Goal: Transaction & Acquisition: Book appointment/travel/reservation

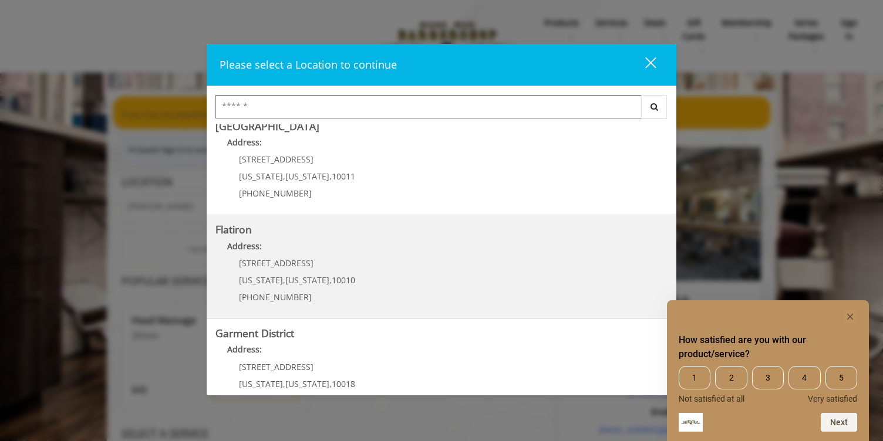
scroll to position [222, 0]
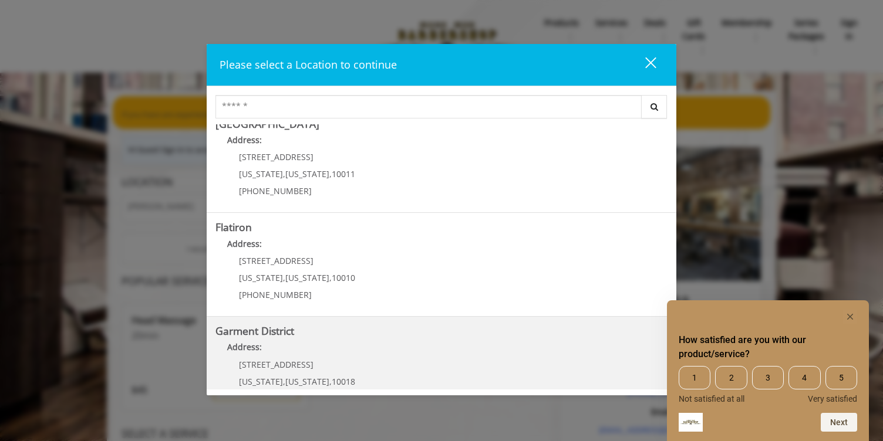
click at [325, 351] on District "Address:" at bounding box center [441, 350] width 452 height 19
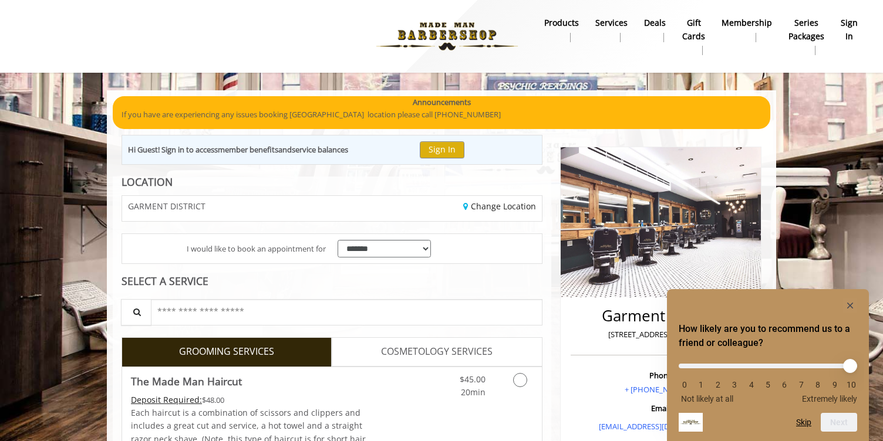
click at [849, 303] on rect "Hide survey" at bounding box center [850, 306] width 14 height 14
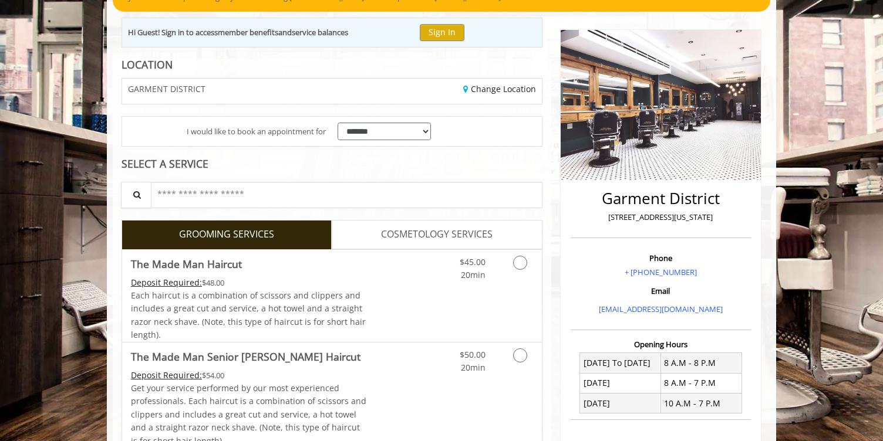
scroll to position [118, 0]
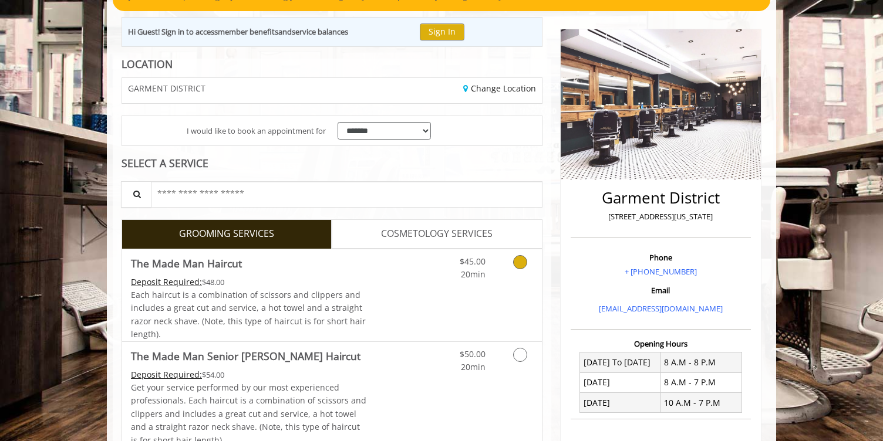
click at [518, 264] on icon "Grooming services" at bounding box center [520, 262] width 14 height 14
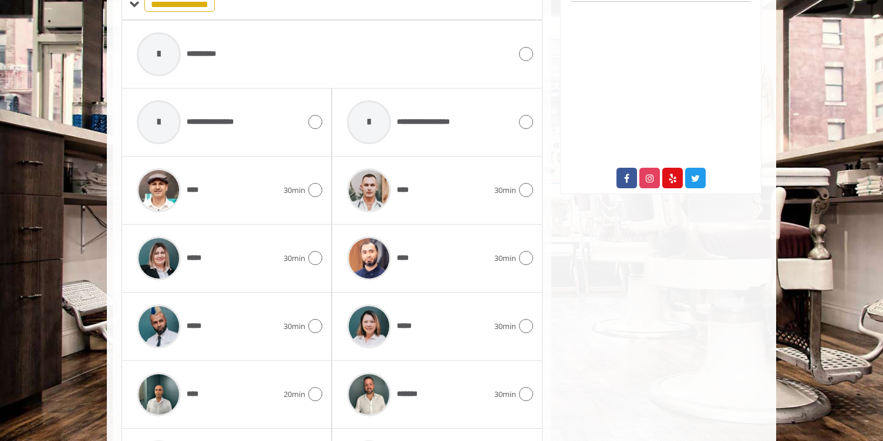
scroll to position [535, 0]
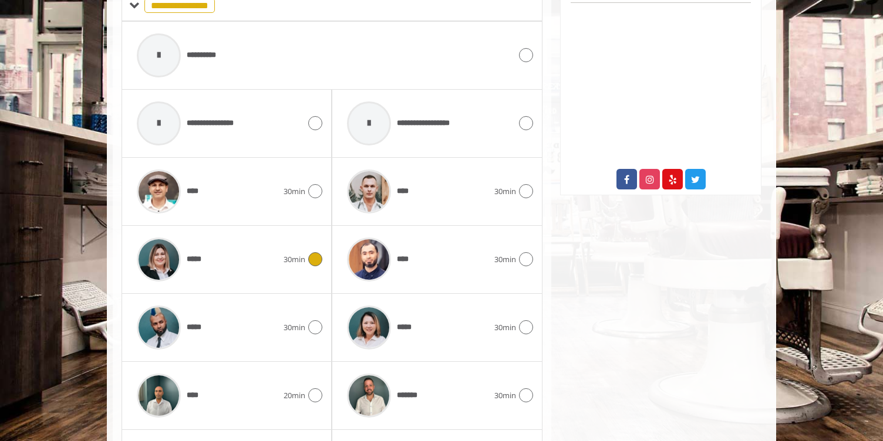
click at [315, 257] on icon at bounding box center [315, 259] width 14 height 14
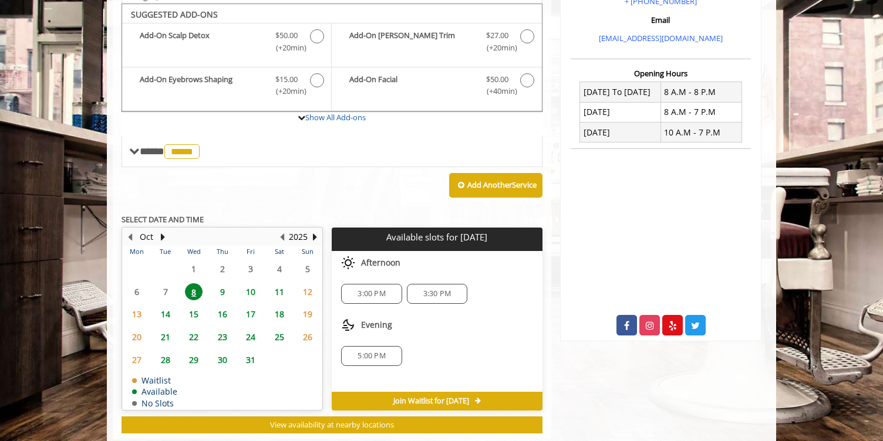
scroll to position [387, 0]
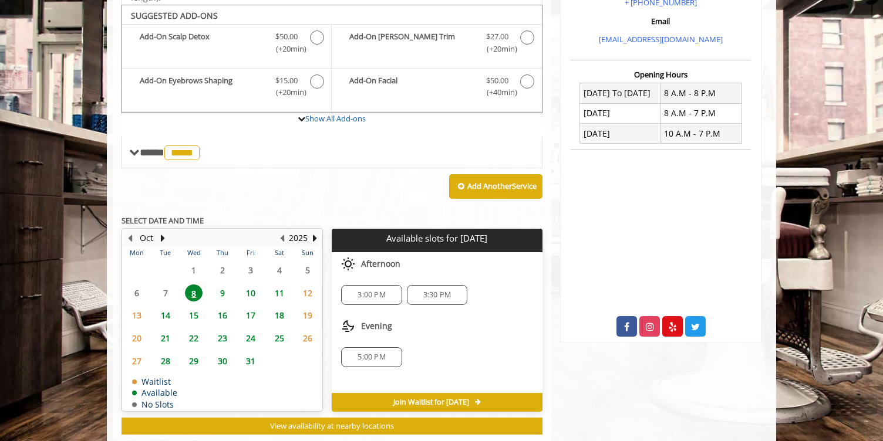
click at [380, 353] on span "5:00 PM" at bounding box center [371, 357] width 28 height 9
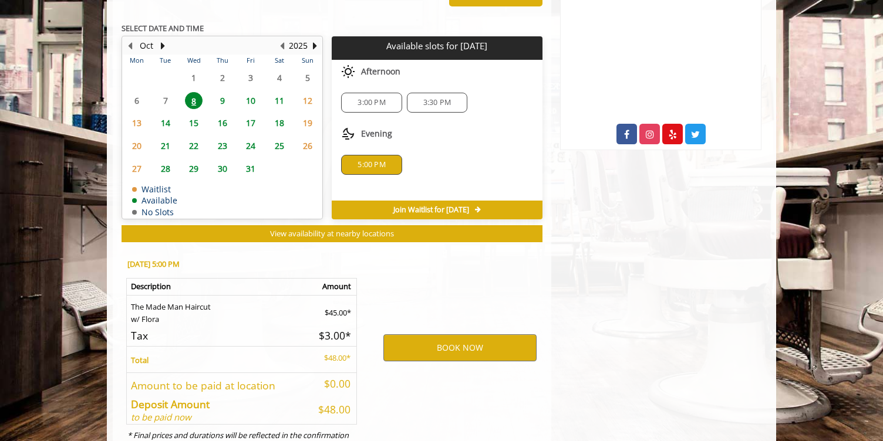
scroll to position [619, 0]
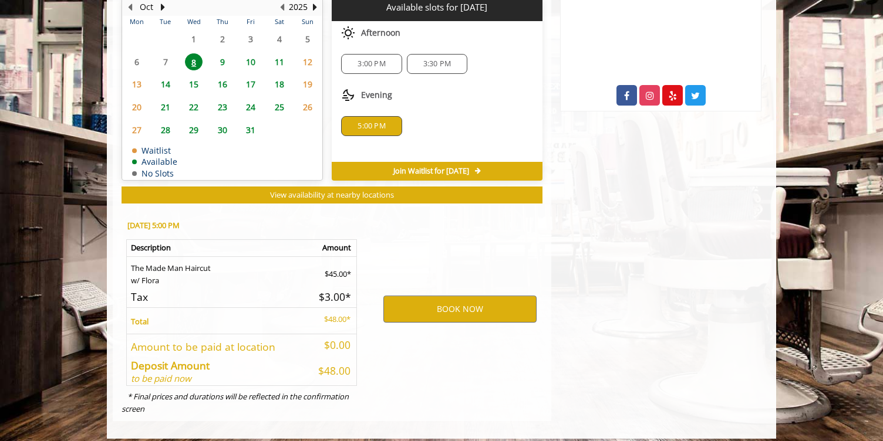
click at [434, 59] on span "3:30 PM" at bounding box center [437, 63] width 28 height 9
click at [445, 305] on button "BOOK NOW" at bounding box center [459, 309] width 153 height 27
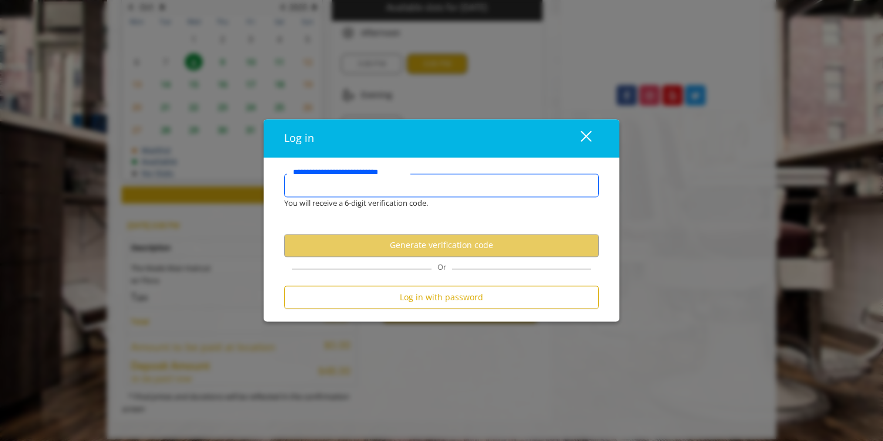
click at [434, 188] on input "**********" at bounding box center [441, 185] width 315 height 23
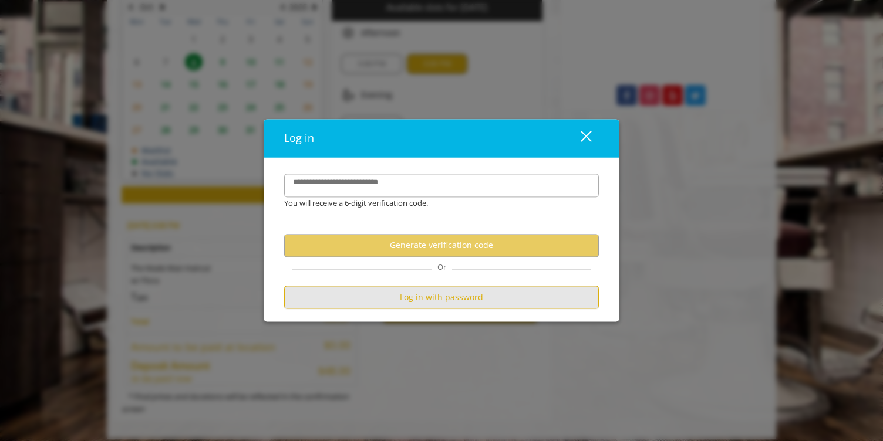
click at [418, 298] on button "Log in with password" at bounding box center [441, 297] width 315 height 23
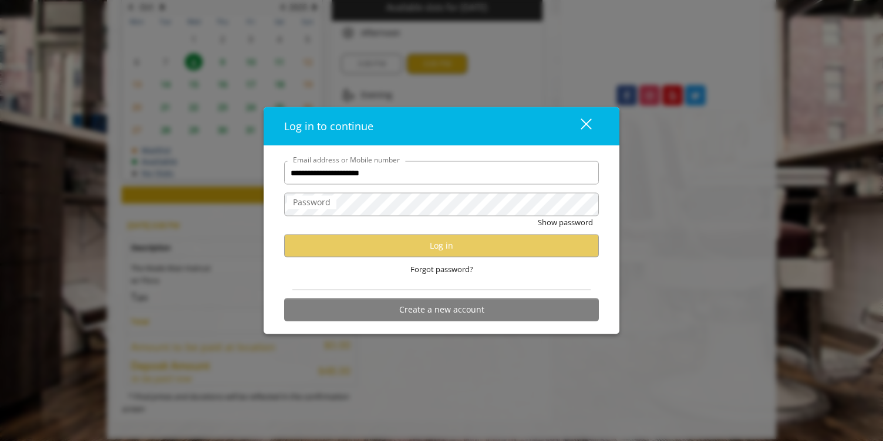
type input "**********"
click at [513, 270] on div "Forgot password?" at bounding box center [441, 270] width 315 height 24
click at [587, 125] on div "close dialog" at bounding box center [585, 124] width 11 height 11
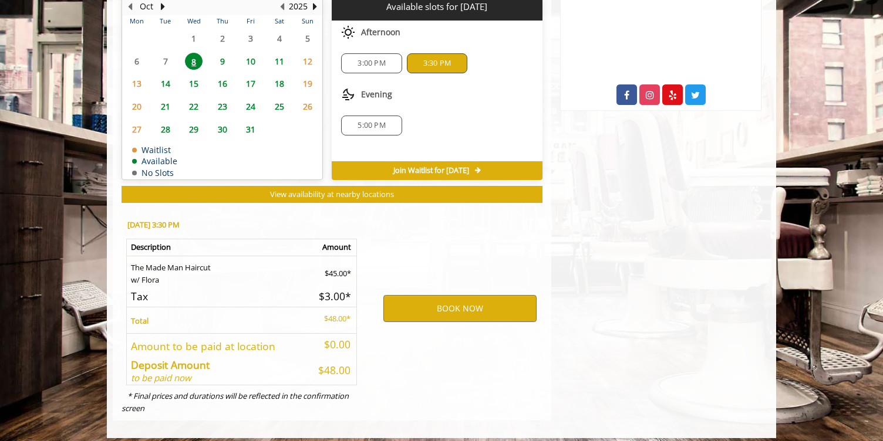
scroll to position [619, 0]
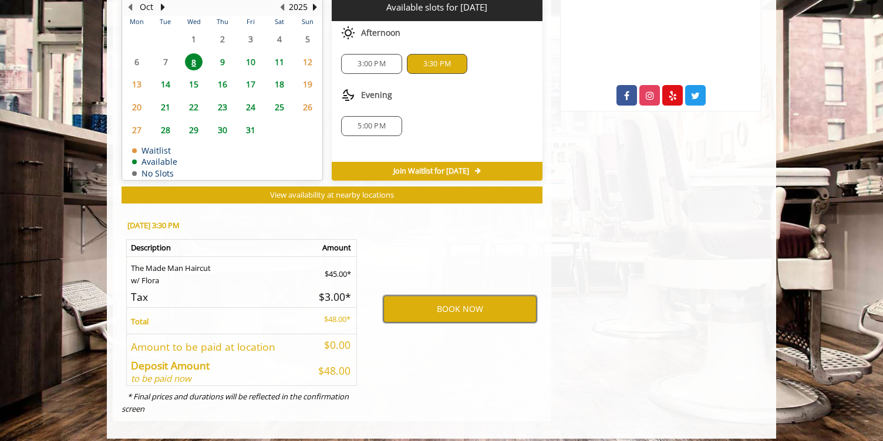
click at [477, 307] on button "BOOK NOW" at bounding box center [459, 309] width 153 height 27
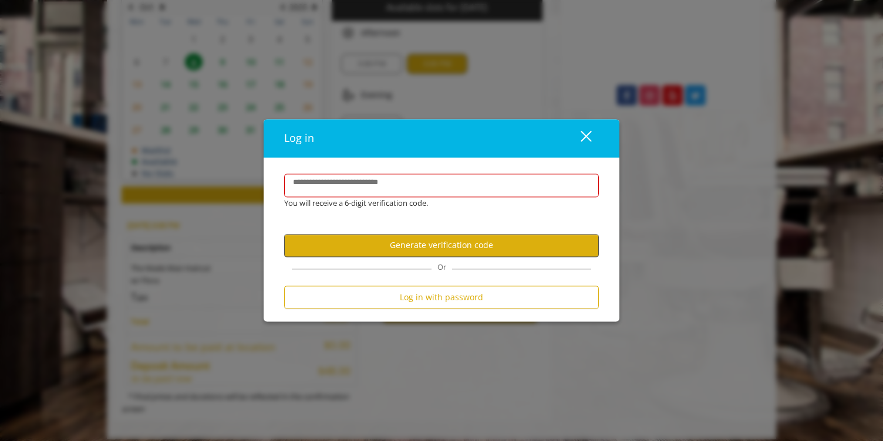
click at [450, 245] on button "Generate verification code" at bounding box center [441, 245] width 315 height 23
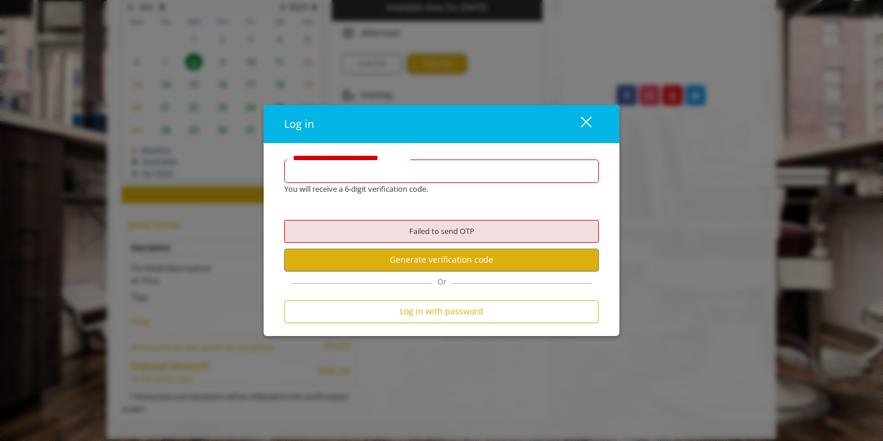
click at [435, 167] on input "**********" at bounding box center [441, 171] width 315 height 23
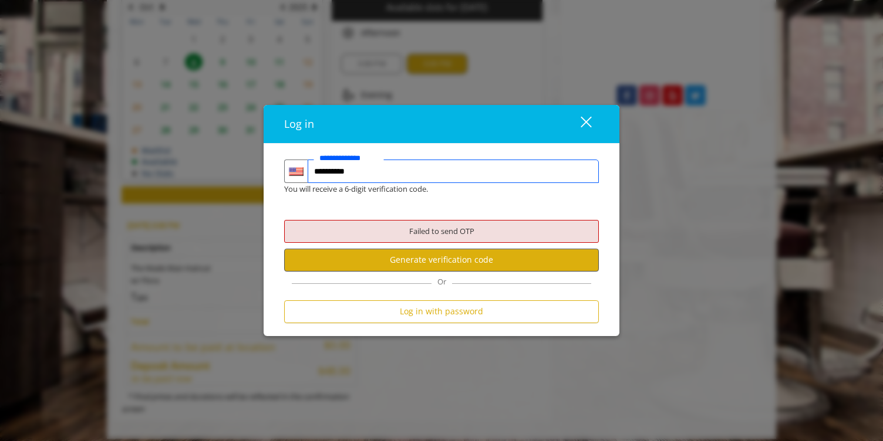
type input "**********"
click at [426, 259] on button "Generate verification code" at bounding box center [441, 260] width 315 height 23
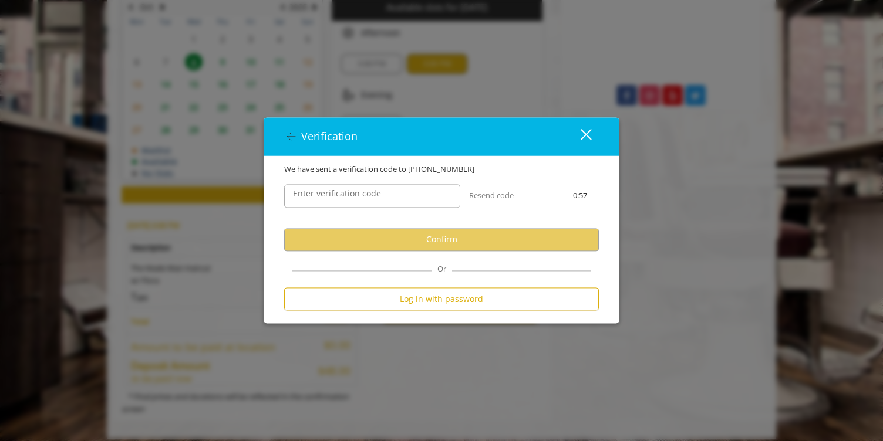
click at [373, 200] on label "Enter verification code" at bounding box center [337, 193] width 100 height 13
click at [373, 200] on input "Enter verification code" at bounding box center [372, 195] width 176 height 23
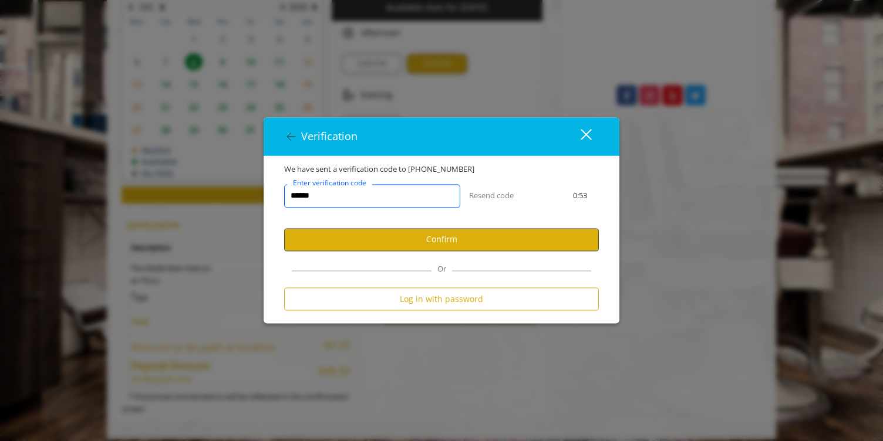
type input "******"
click at [433, 245] on button "Confirm" at bounding box center [441, 239] width 315 height 23
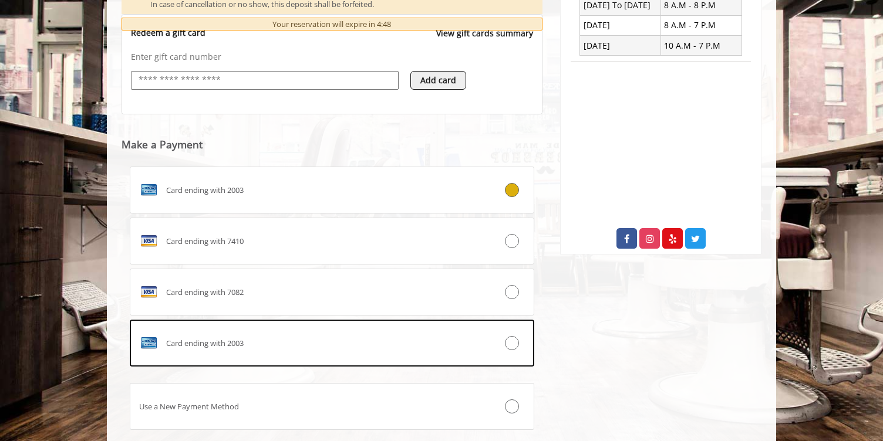
scroll to position [478, 0]
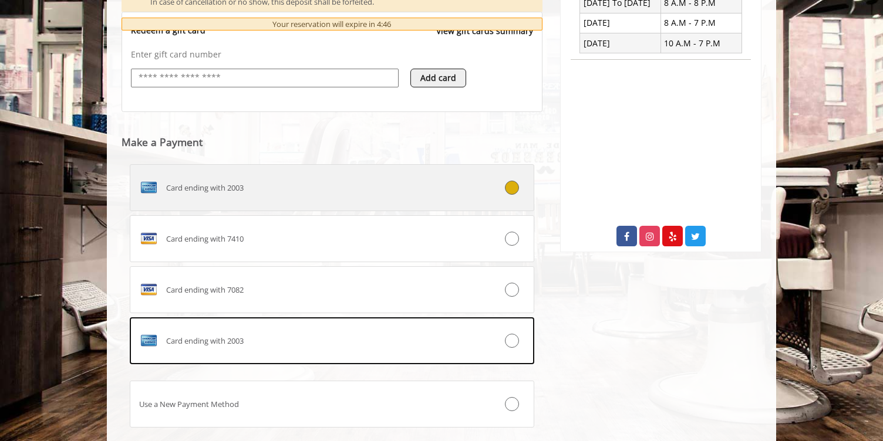
click at [423, 178] on div "Card ending with 2003" at bounding box center [298, 187] width 336 height 19
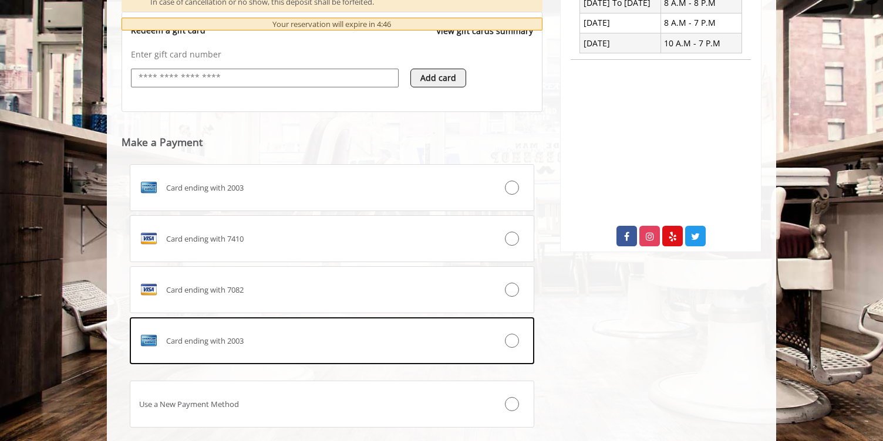
scroll to position [542, 0]
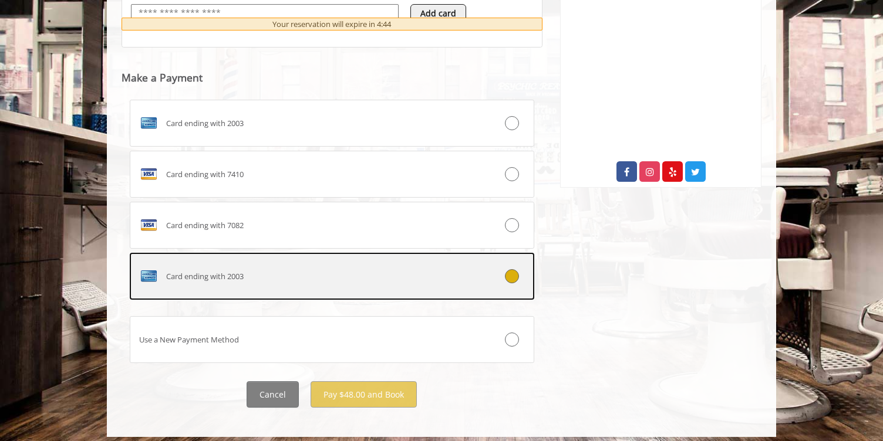
click at [353, 274] on div "Card ending with 2003" at bounding box center [298, 276] width 336 height 19
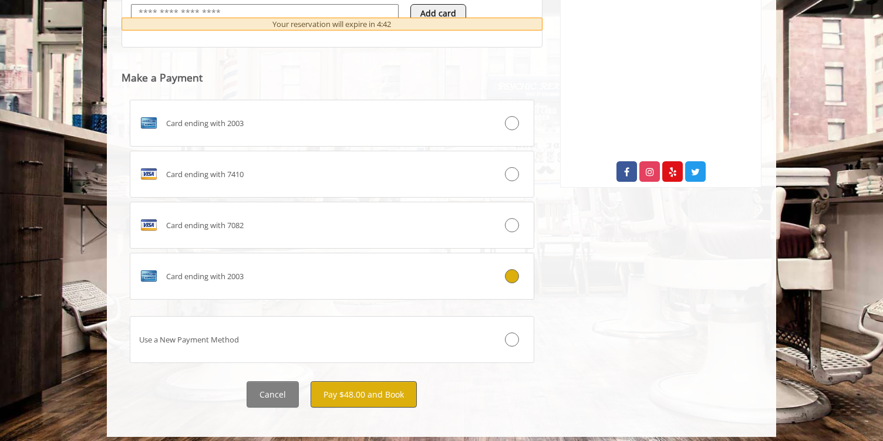
click at [367, 390] on button "Pay $48.00 and Book" at bounding box center [363, 394] width 106 height 26
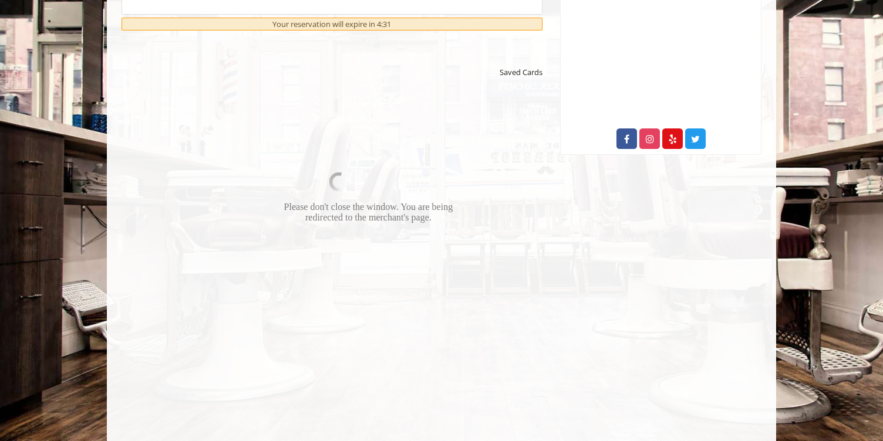
scroll to position [569, 0]
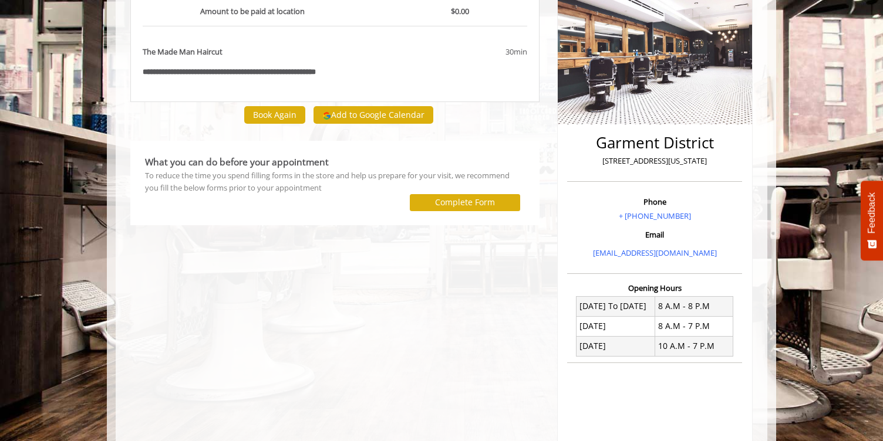
scroll to position [142, 0]
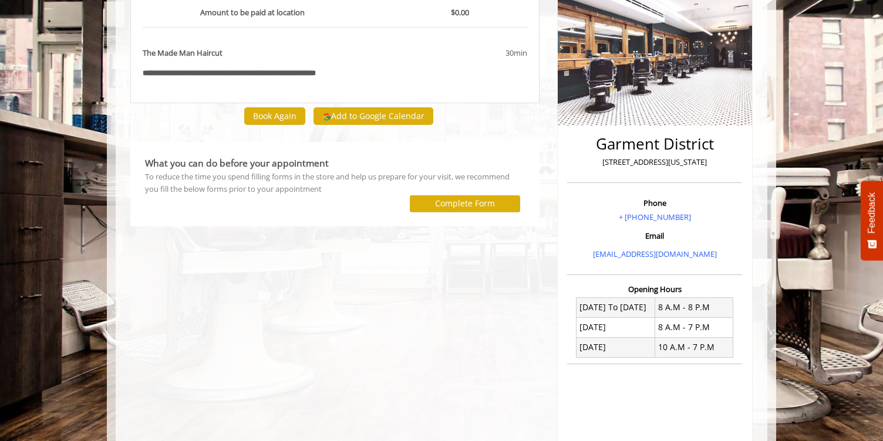
click at [478, 204] on label "Complete Form" at bounding box center [465, 203] width 60 height 9
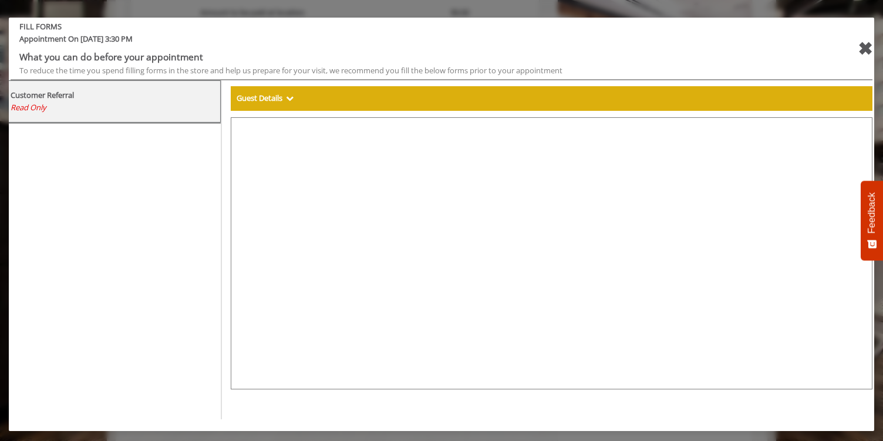
click at [292, 96] on span "Show" at bounding box center [290, 98] width 8 height 11
select select "Gender"
select select "***"
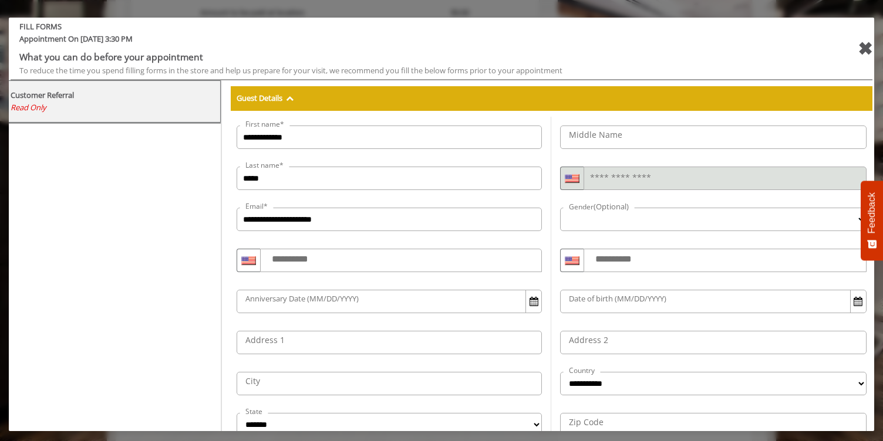
select select "***"
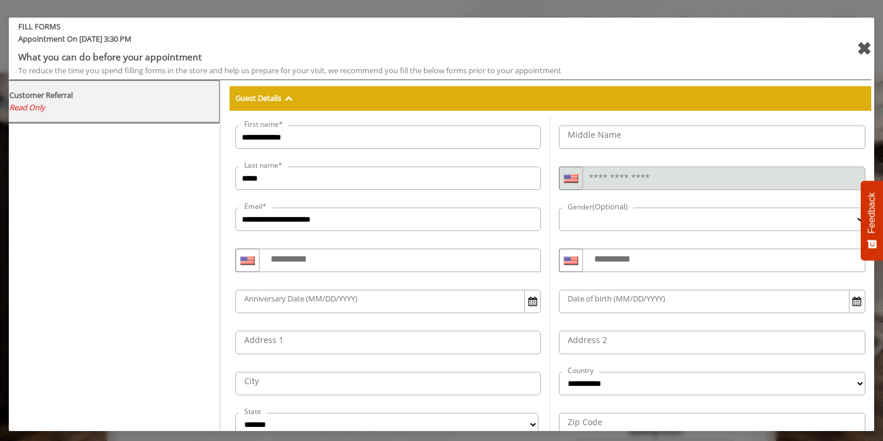
scroll to position [0, 0]
click at [856, 46] on div "✖" at bounding box center [863, 49] width 15 height 28
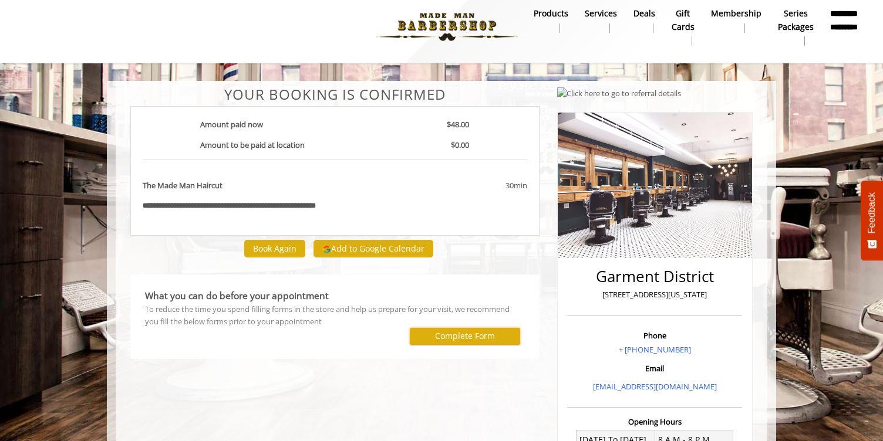
scroll to position [1, 0]
